Goal: Information Seeking & Learning: Check status

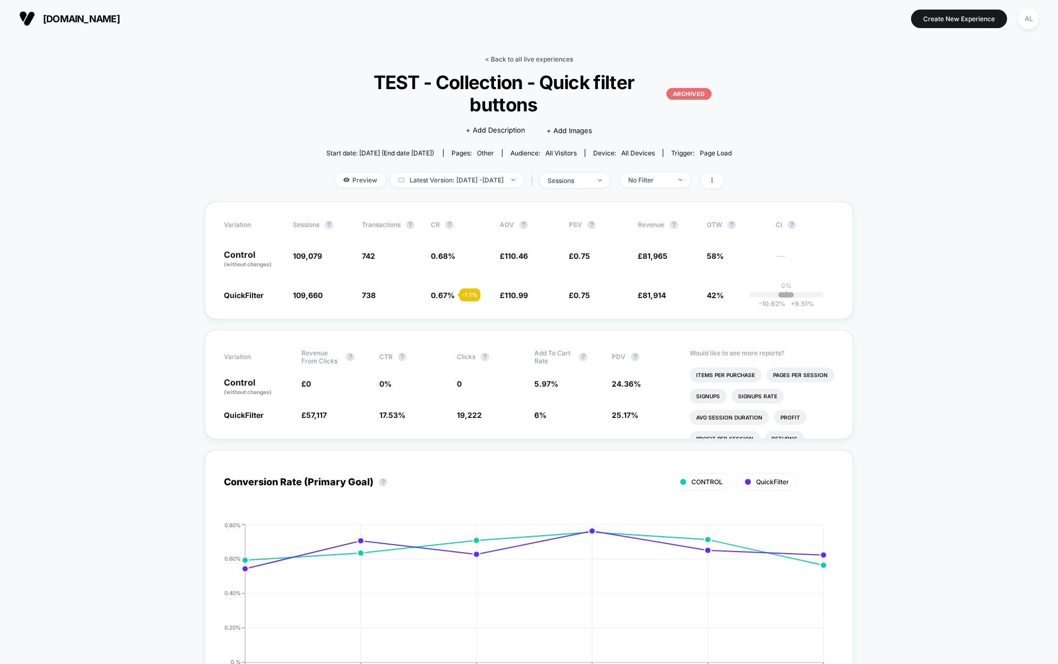
click at [507, 57] on link "< Back to all live experiences" at bounding box center [529, 59] width 88 height 8
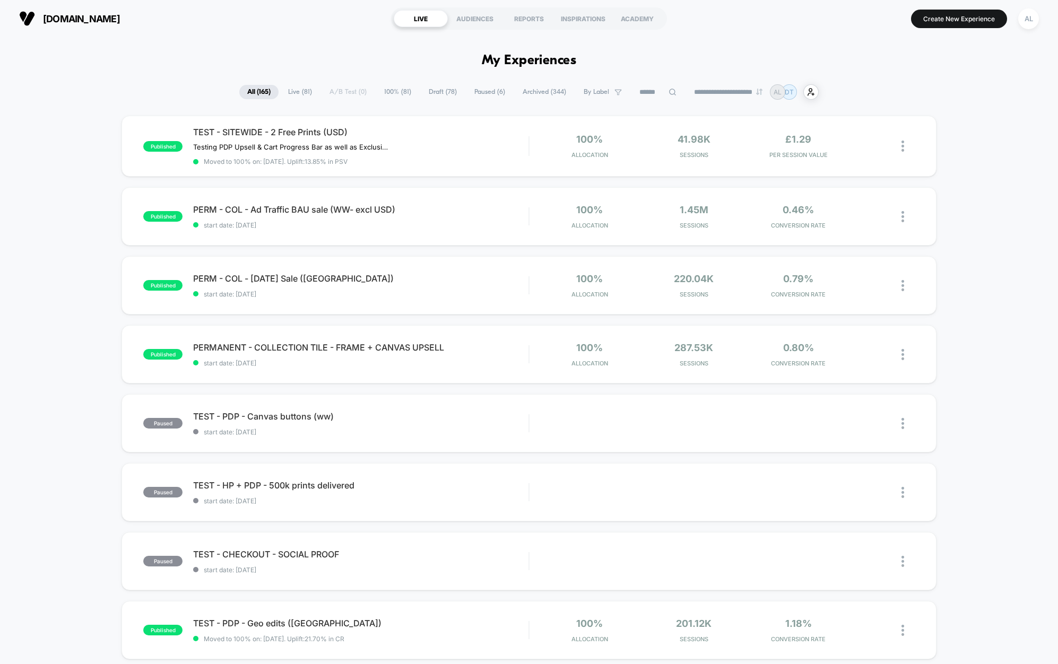
click at [347, 96] on div "**********" at bounding box center [528, 91] width 579 height 15
click at [393, 93] on span "100% ( 81 )" at bounding box center [397, 92] width 43 height 14
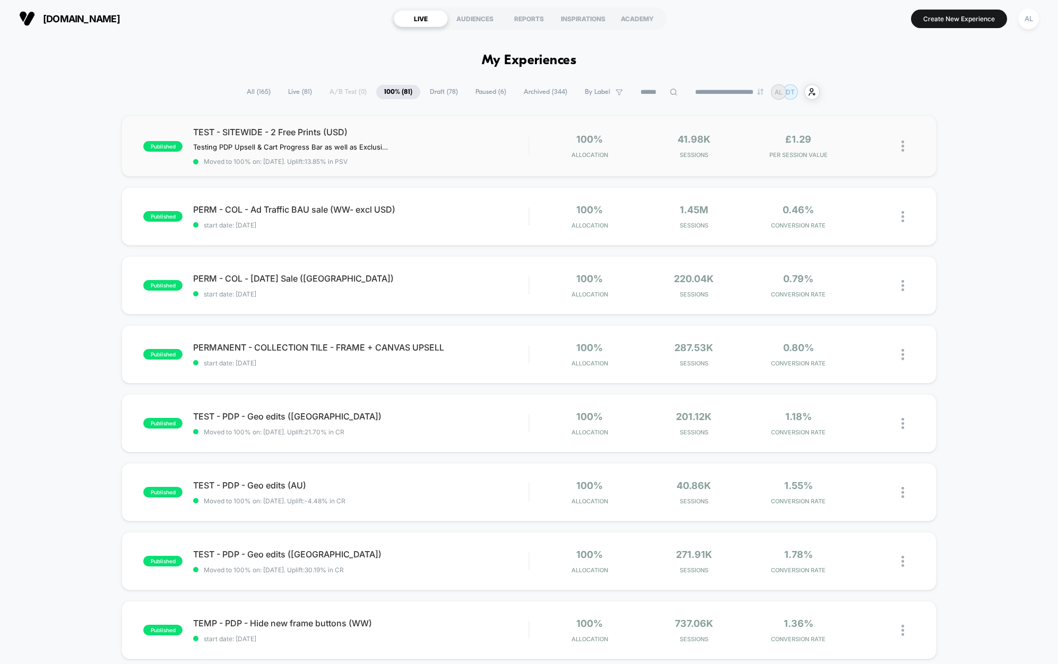
click at [441, 150] on div "TEST - SITEWIDE - 2 Free Prints (USD) Testing PDP Upsell & Cart Progress Bar as…" at bounding box center [360, 146] width 335 height 39
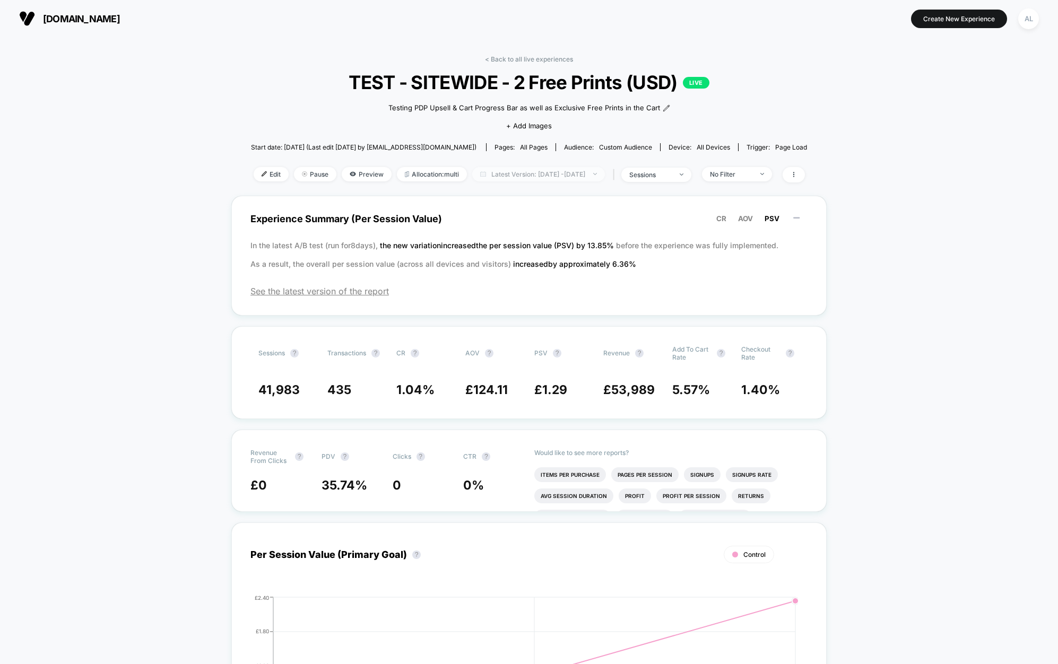
click at [546, 169] on span "Latest Version: [DATE] - [DATE]" at bounding box center [538, 174] width 133 height 14
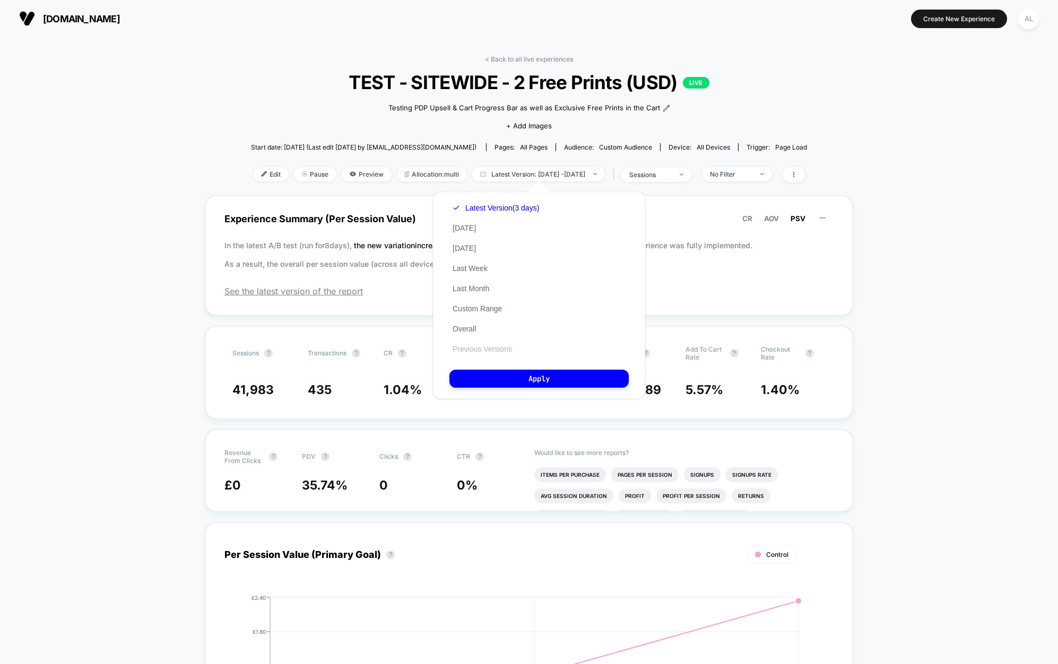
click at [486, 351] on button "Previous Versions" at bounding box center [482, 349] width 66 height 10
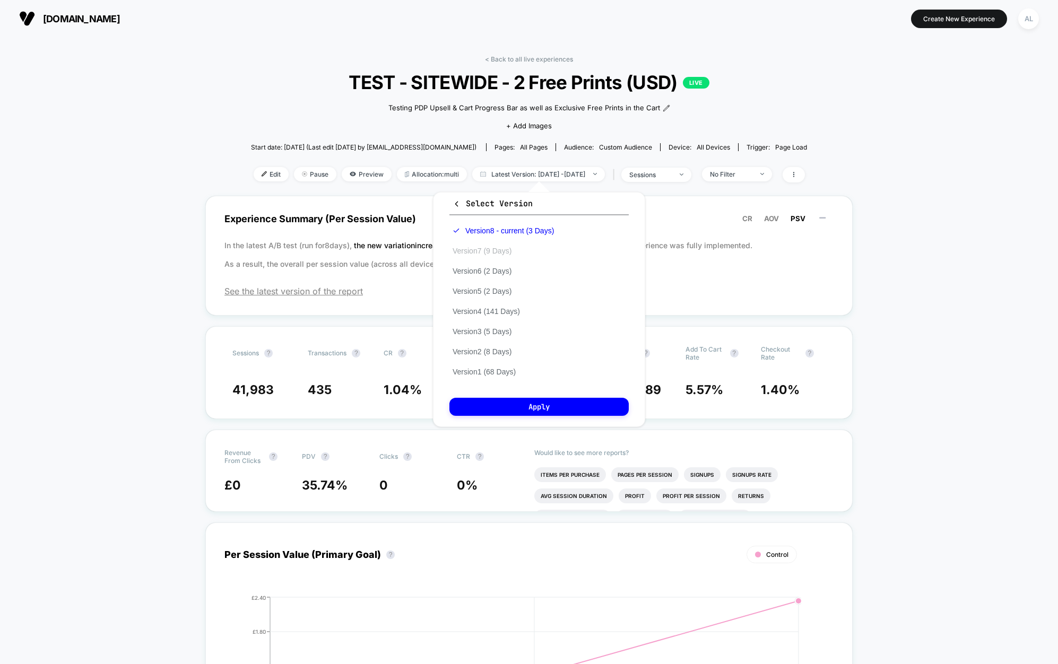
click at [493, 253] on button "Version 7 (9 Days)" at bounding box center [481, 251] width 65 height 10
click at [556, 408] on button "Apply" at bounding box center [538, 407] width 179 height 18
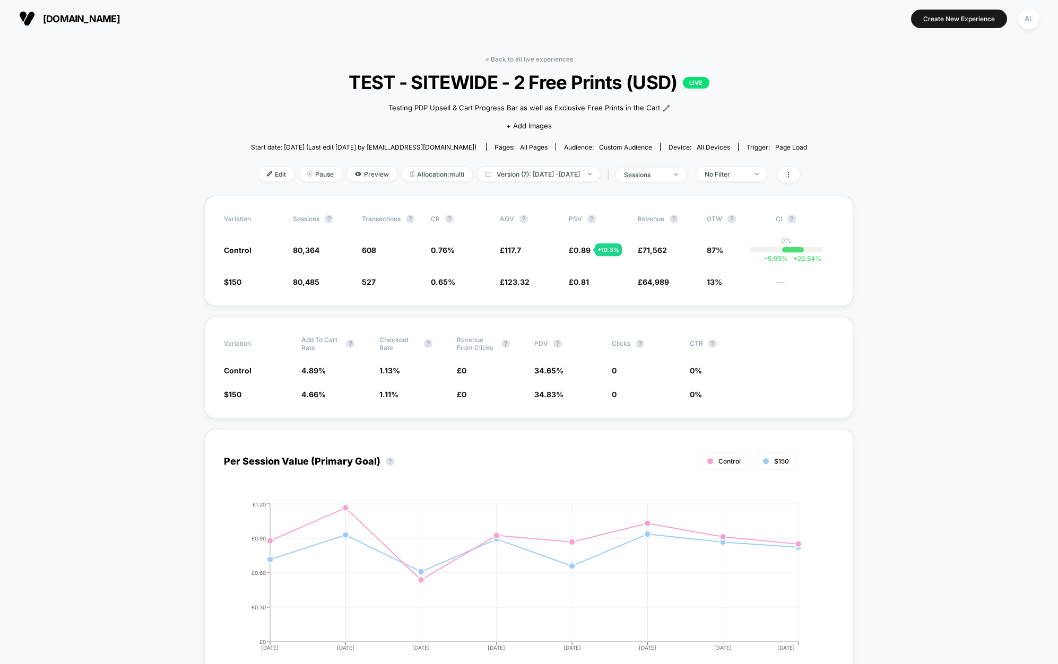
click at [578, 175] on span "Version (7): [DATE] - [DATE]" at bounding box center [539, 174] width 122 height 14
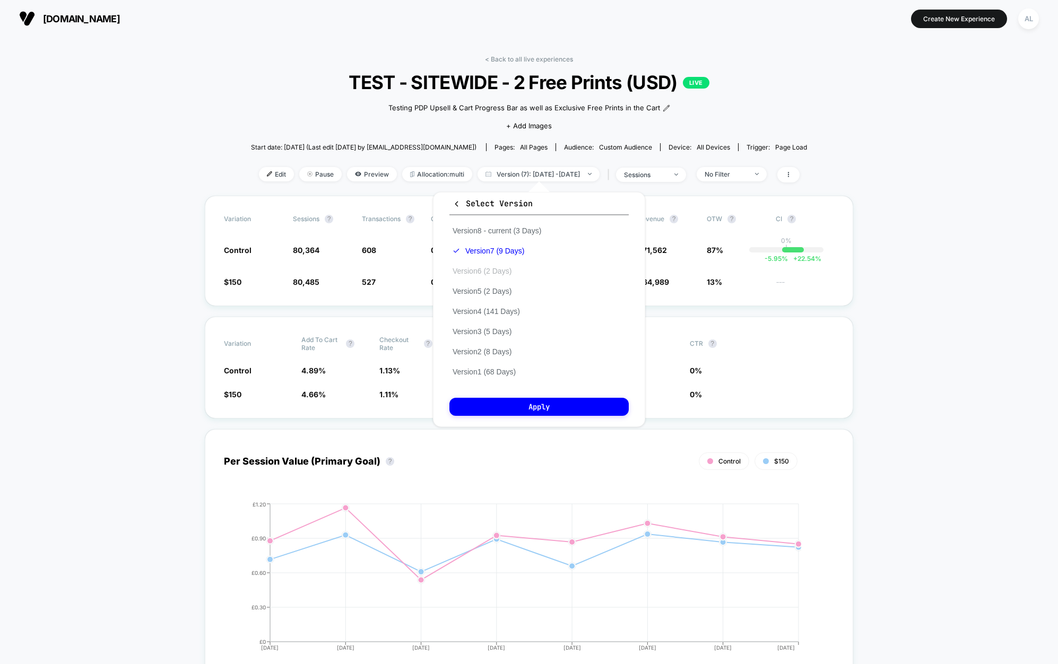
click at [490, 273] on button "Version 6 (2 Days)" at bounding box center [481, 271] width 65 height 10
click at [547, 409] on button "Apply" at bounding box center [538, 407] width 179 height 18
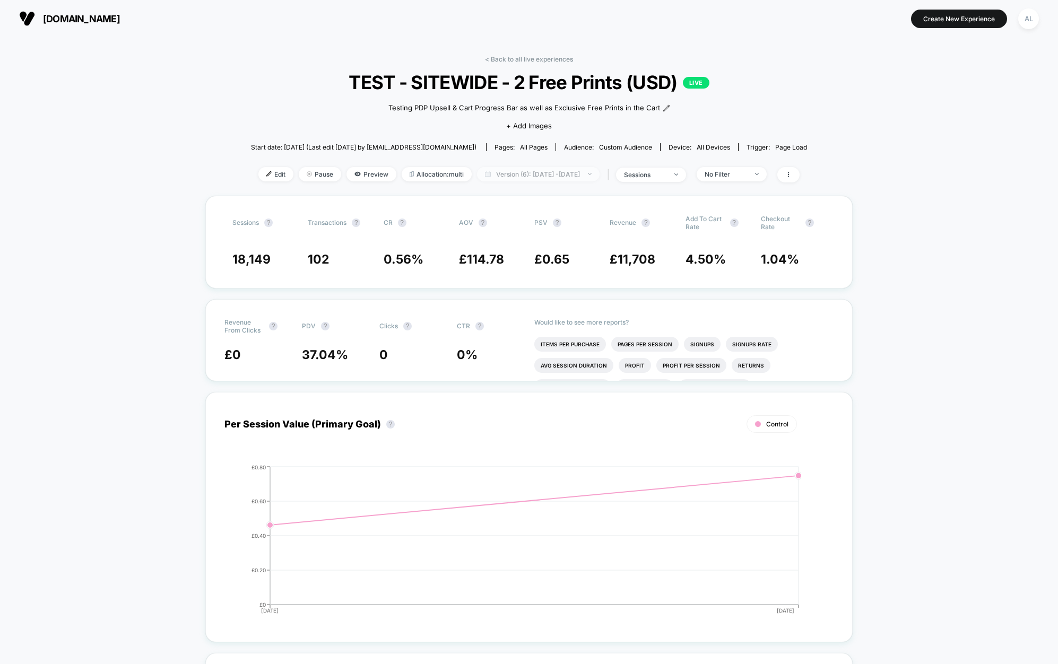
click at [551, 173] on span "Version (6): [DATE] - [DATE]" at bounding box center [538, 174] width 123 height 14
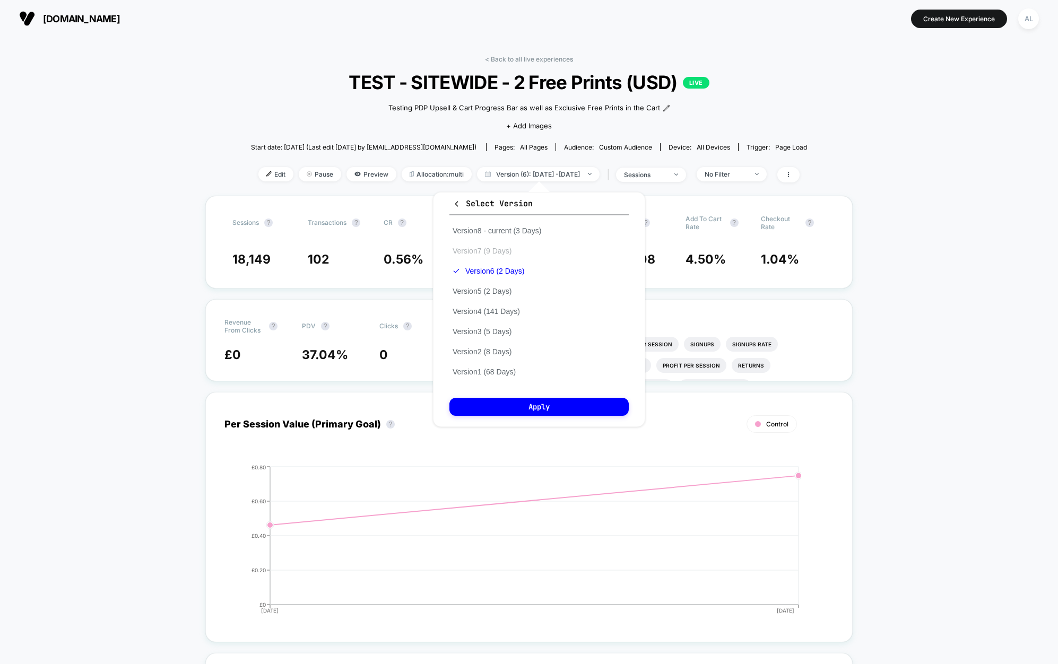
click at [500, 253] on button "Version 7 (9 Days)" at bounding box center [481, 251] width 65 height 10
click at [538, 409] on button "Apply" at bounding box center [538, 407] width 179 height 18
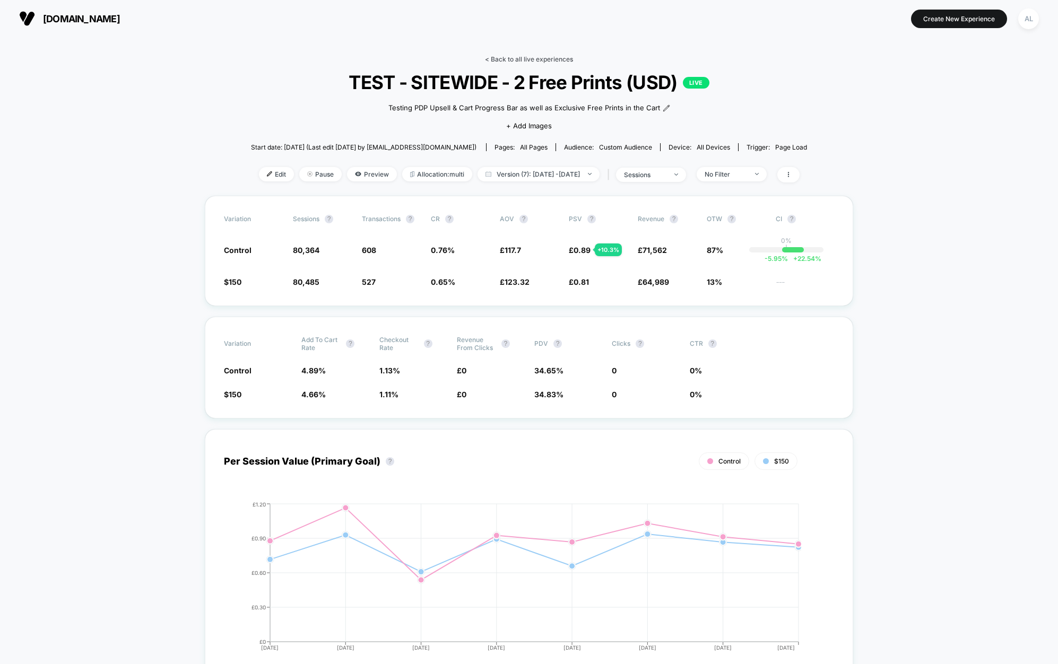
click at [501, 57] on link "< Back to all live experiences" at bounding box center [529, 59] width 88 height 8
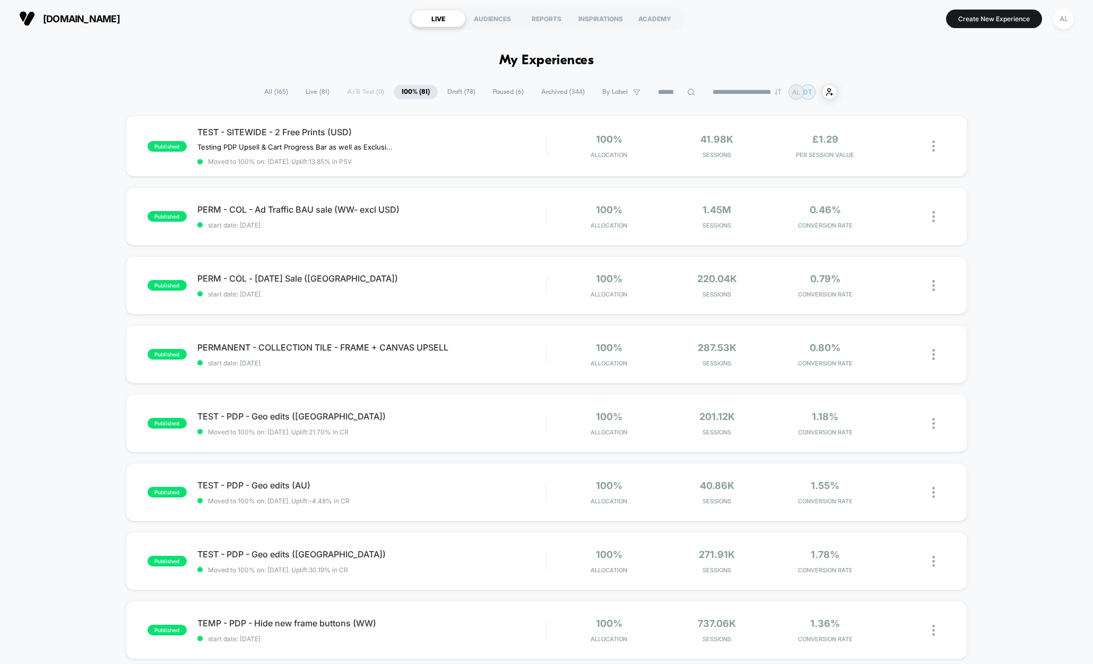
click at [260, 89] on span "All ( 165 )" at bounding box center [276, 92] width 40 height 14
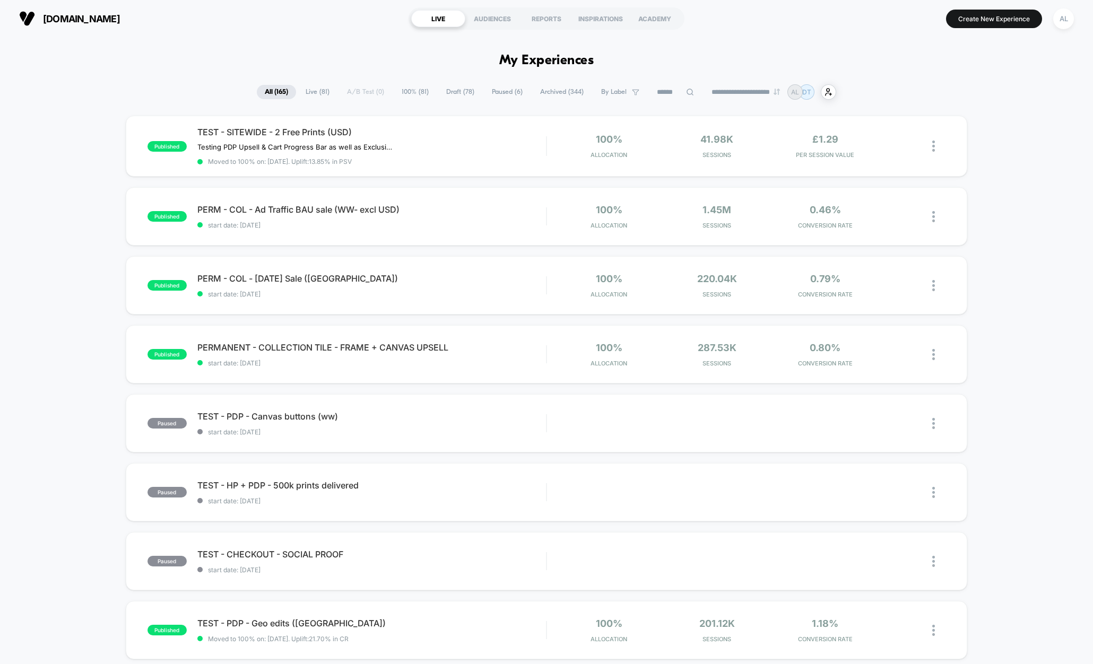
click at [366, 90] on div "**********" at bounding box center [546, 91] width 579 height 15
click at [406, 85] on span "100% ( 81 )" at bounding box center [415, 92] width 43 height 14
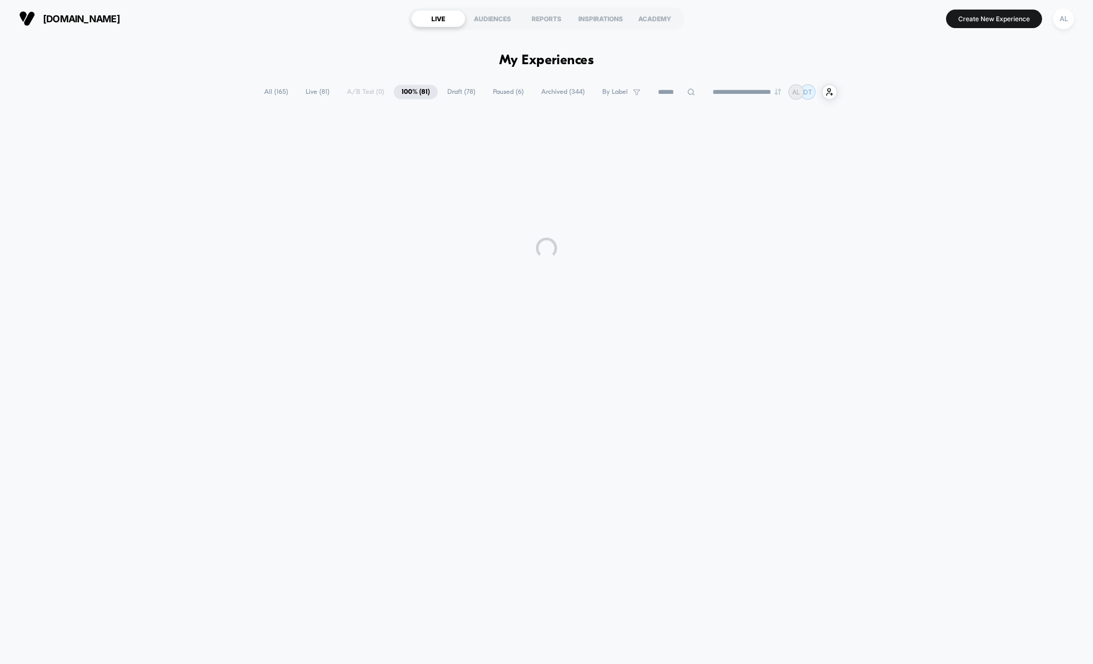
click at [298, 94] on span "Live ( 81 )" at bounding box center [318, 92] width 40 height 14
